Goal: Transaction & Acquisition: Purchase product/service

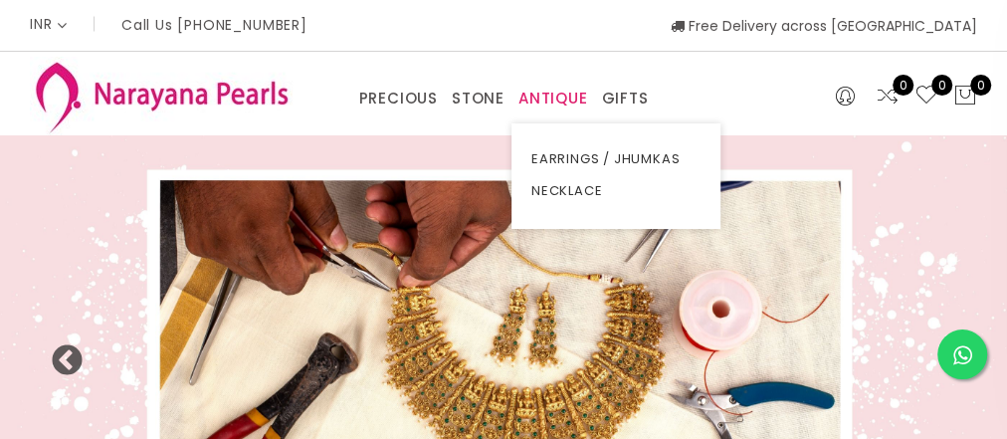
click at [571, 90] on link "ANTIQUE" at bounding box center [553, 99] width 70 height 30
click at [575, 191] on link "NECKLACE" at bounding box center [615, 191] width 169 height 32
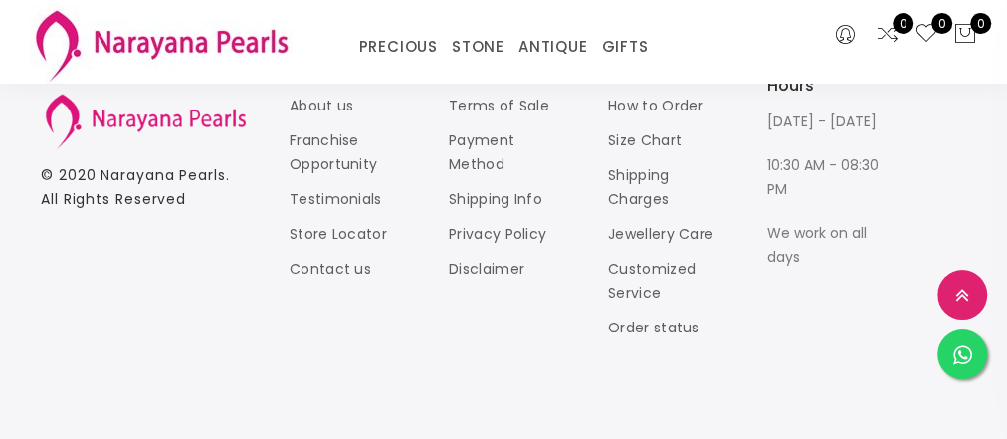
scroll to position [4854, 0]
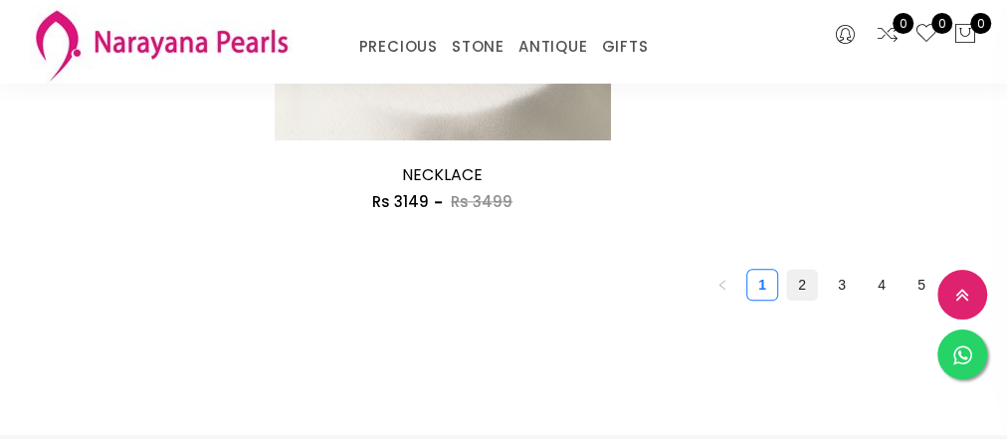
click at [800, 279] on link "2" at bounding box center [802, 285] width 30 height 30
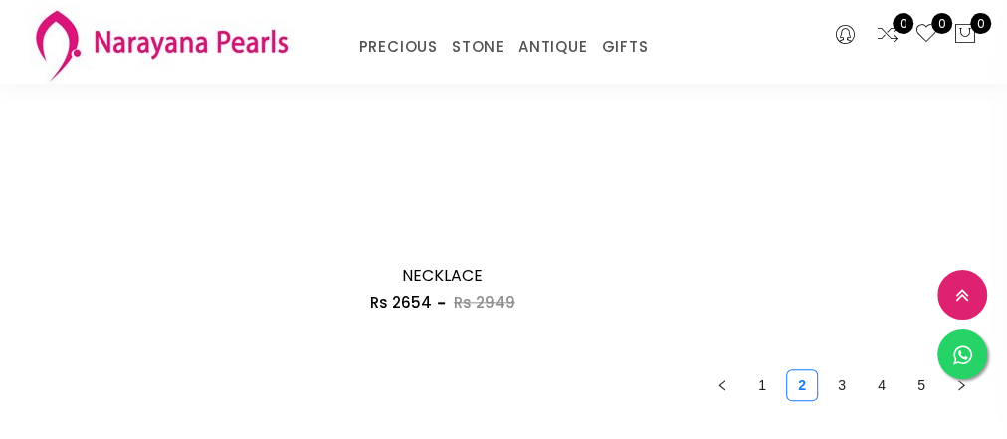
scroll to position [4854, 0]
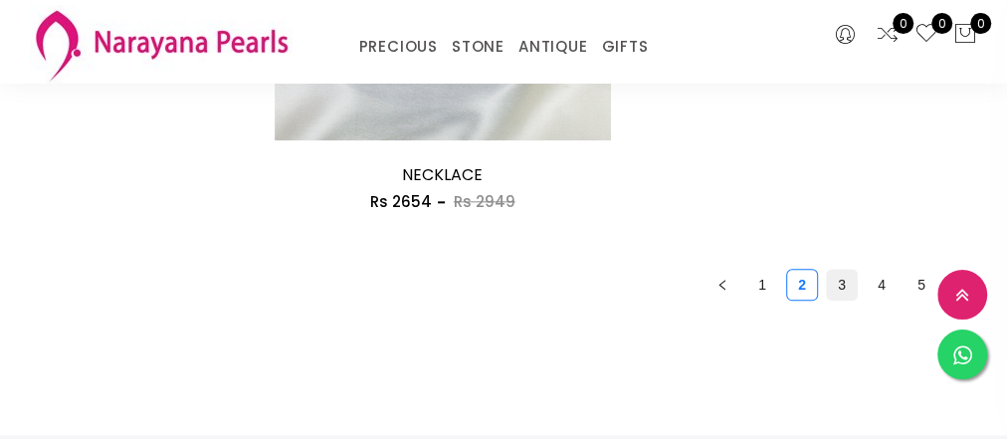
click at [846, 279] on link "3" at bounding box center [842, 285] width 30 height 30
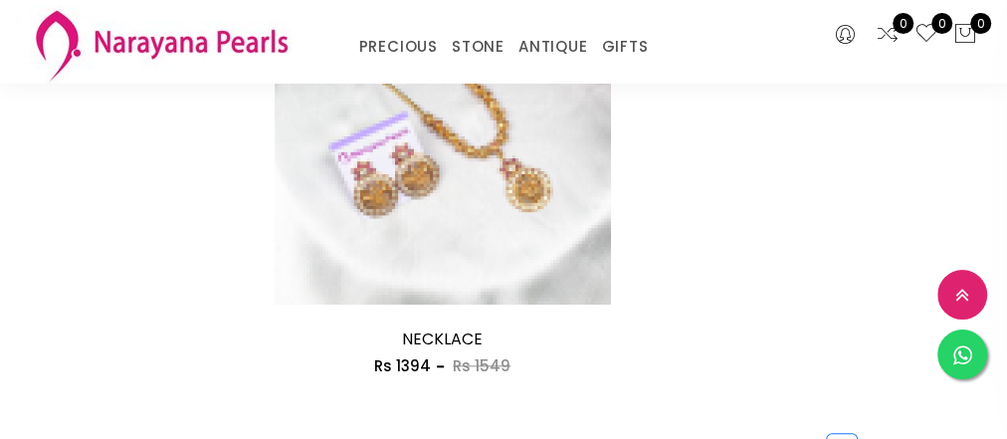
scroll to position [4774, 0]
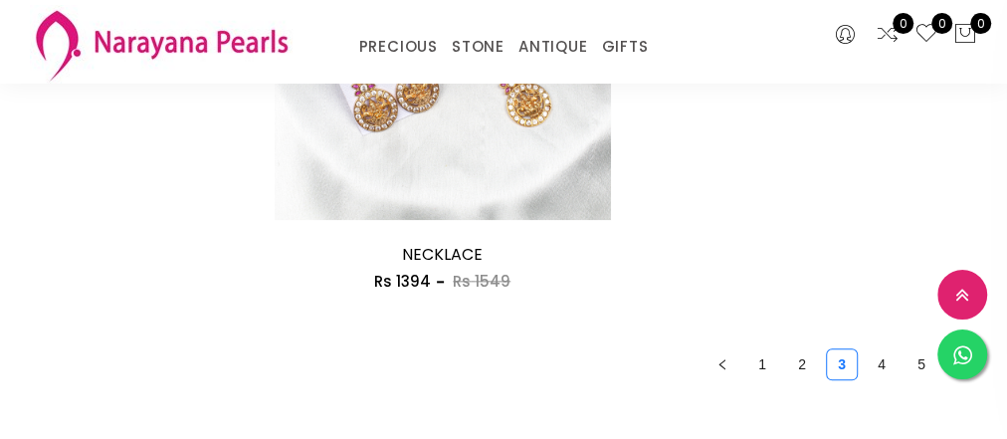
click at [879, 358] on link "4" at bounding box center [881, 364] width 30 height 30
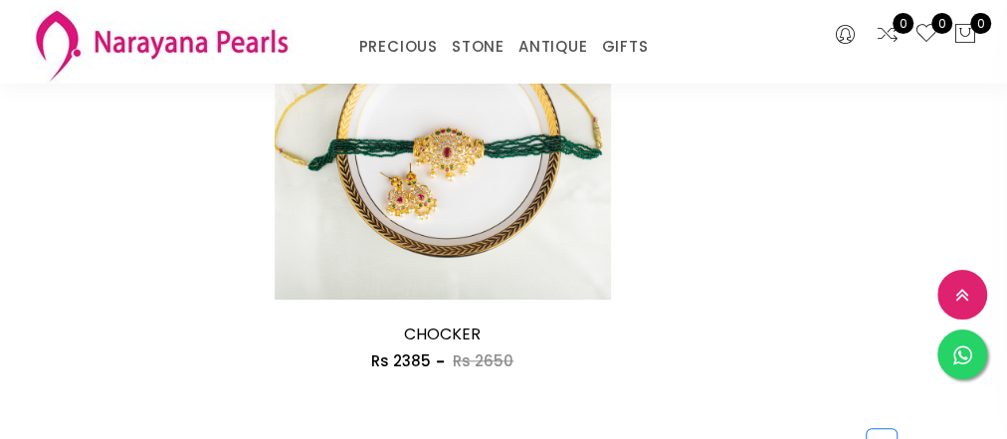
scroll to position [5013, 0]
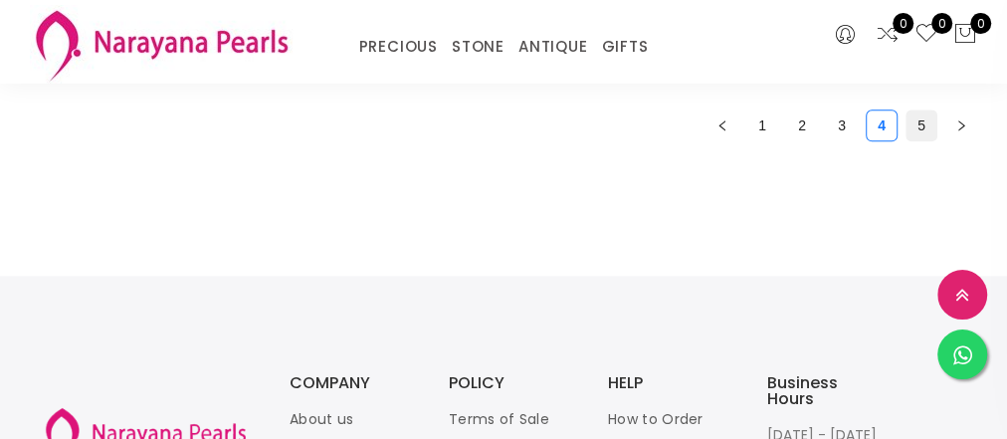
click at [924, 121] on link "5" at bounding box center [921, 125] width 30 height 30
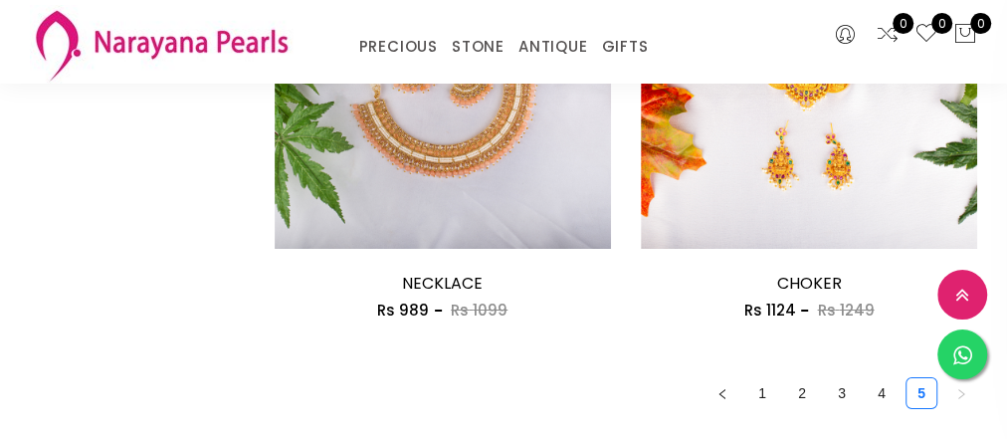
scroll to position [3501, 0]
